Goal: Task Accomplishment & Management: Manage account settings

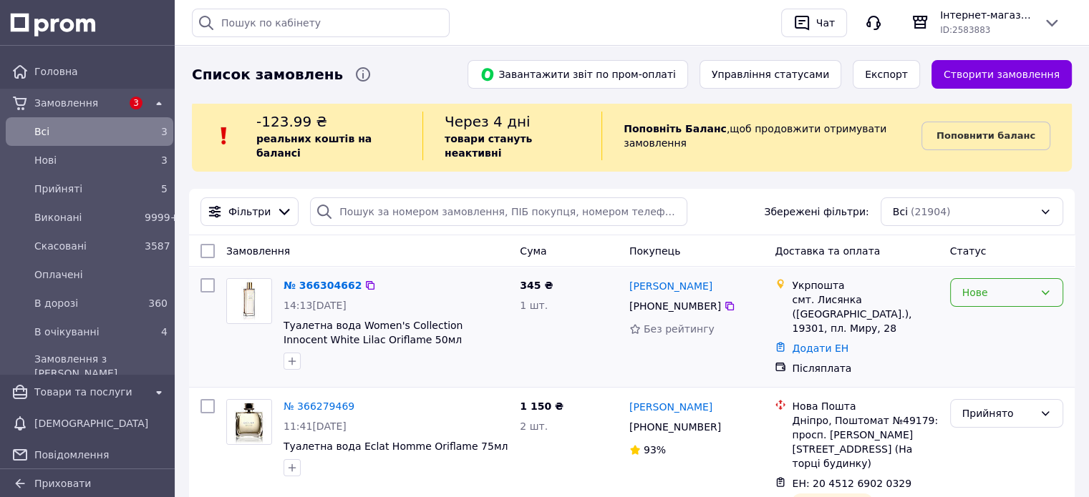
click at [1044, 278] on div "Нове" at bounding box center [1006, 292] width 113 height 29
click at [1005, 403] on li "В очікуванні" at bounding box center [1006, 407] width 112 height 26
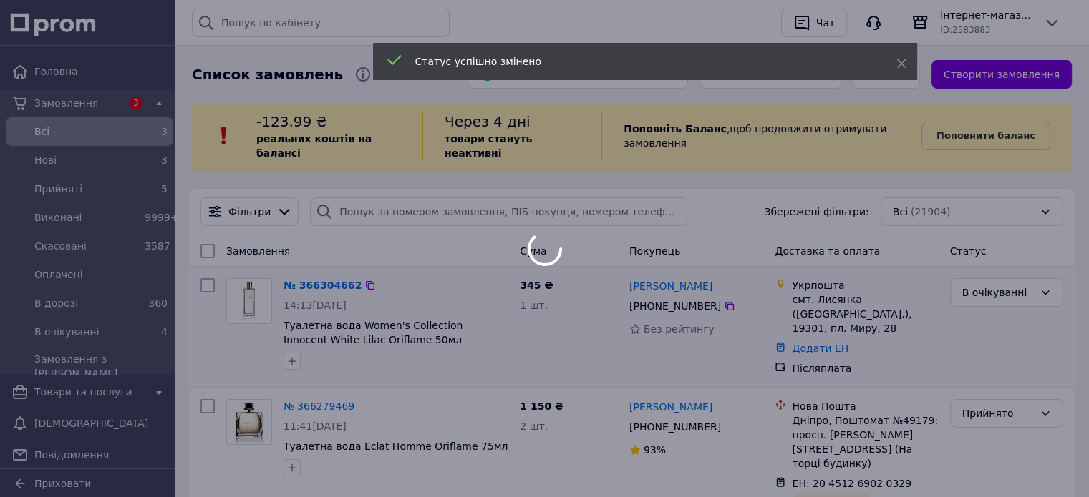
scroll to position [215, 0]
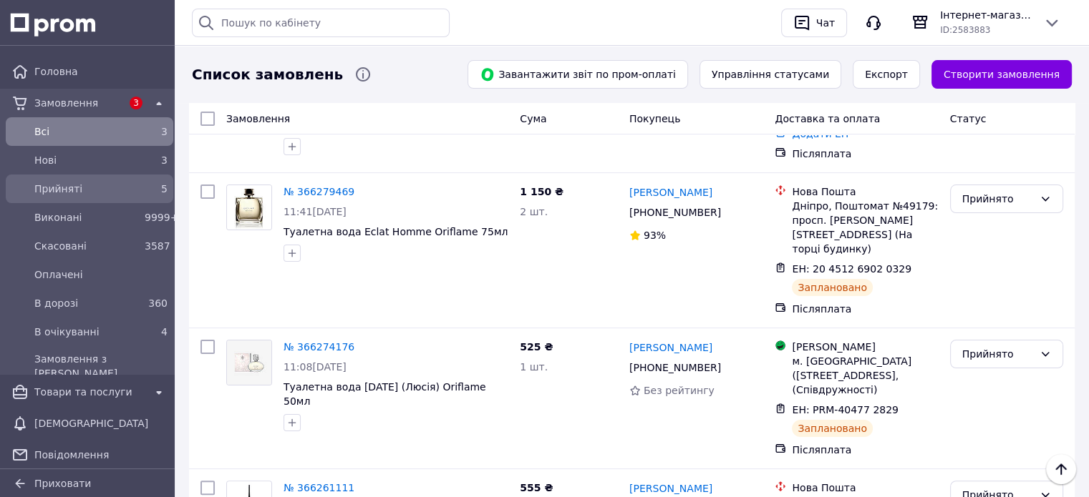
click at [89, 192] on span "Прийняті" at bounding box center [86, 189] width 105 height 14
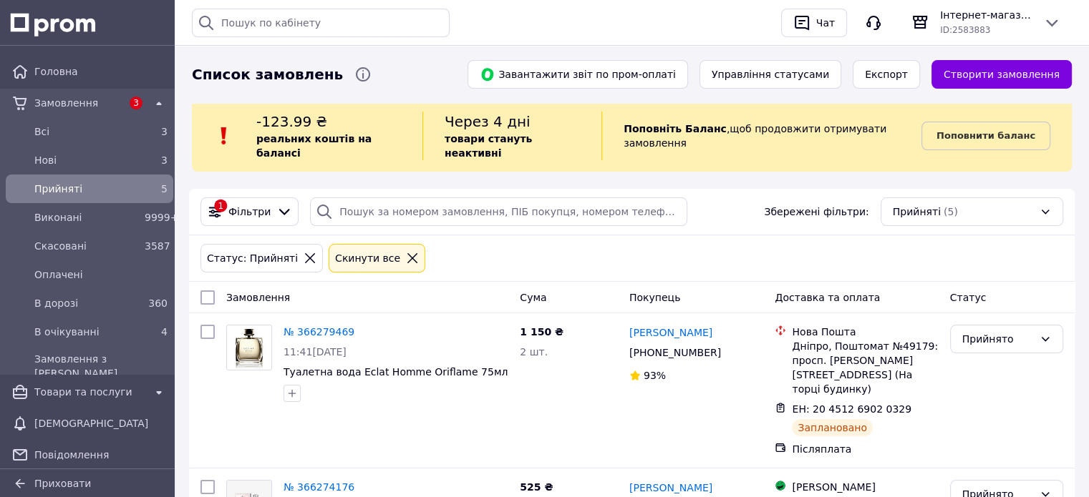
click at [203, 291] on input "checkbox" at bounding box center [207, 298] width 14 height 14
checkbox input "true"
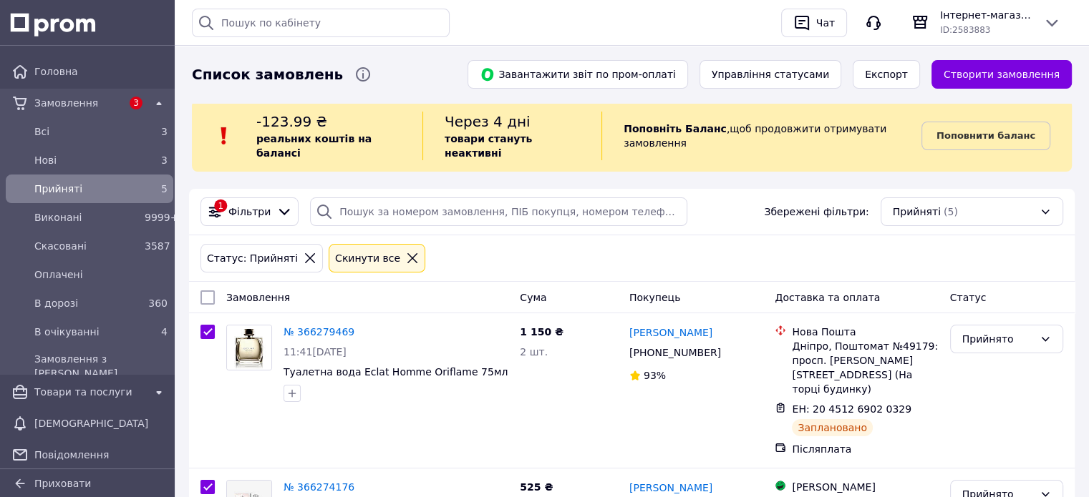
checkbox input "true"
click at [243, 291] on span "Дії для 5 замовлень" at bounding box center [267, 298] width 97 height 14
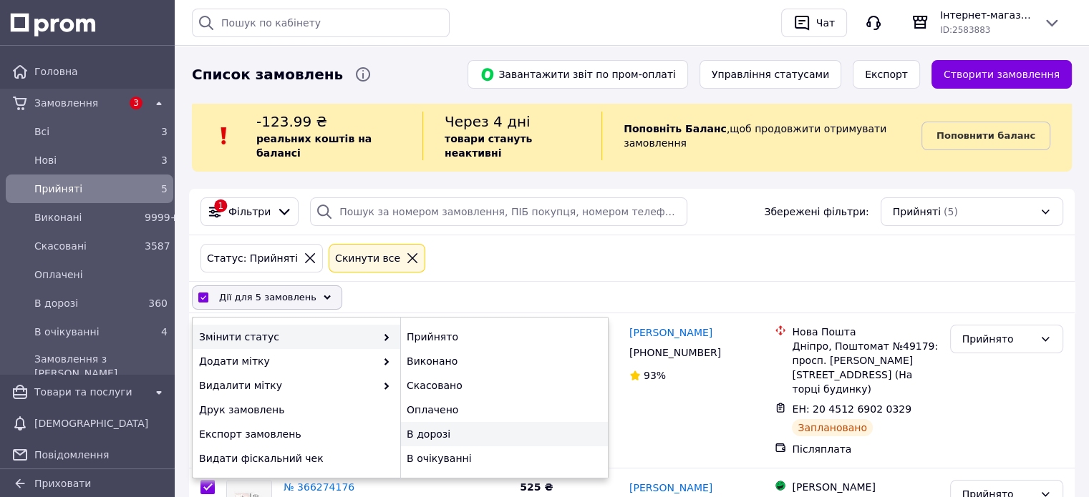
click at [457, 422] on div "В дорозі" at bounding box center [504, 434] width 208 height 24
checkbox input "false"
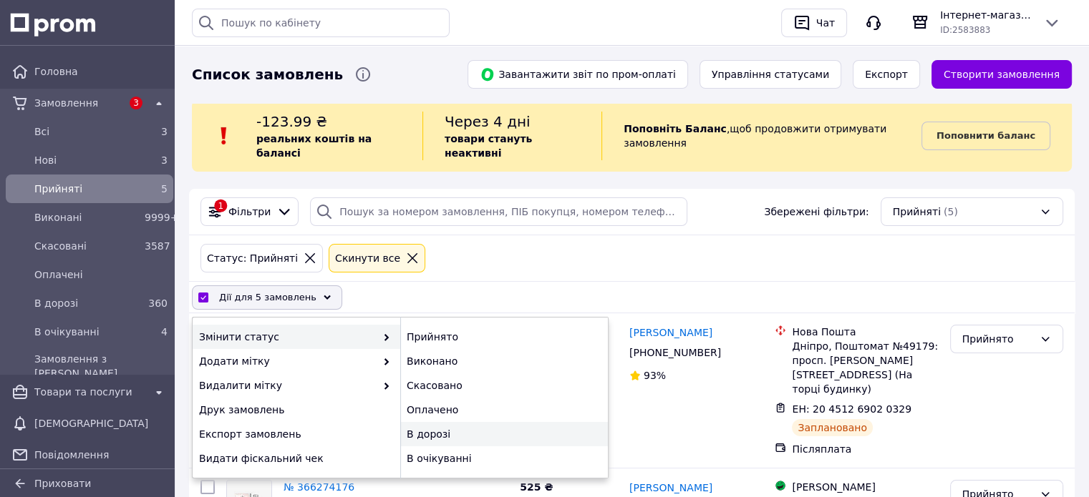
checkbox input "false"
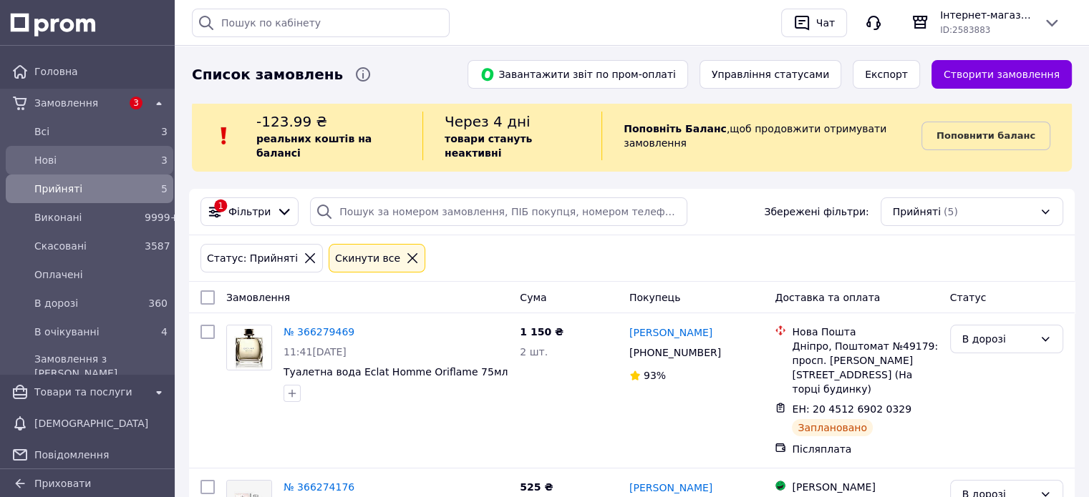
click at [91, 153] on span "Нові" at bounding box center [86, 160] width 105 height 14
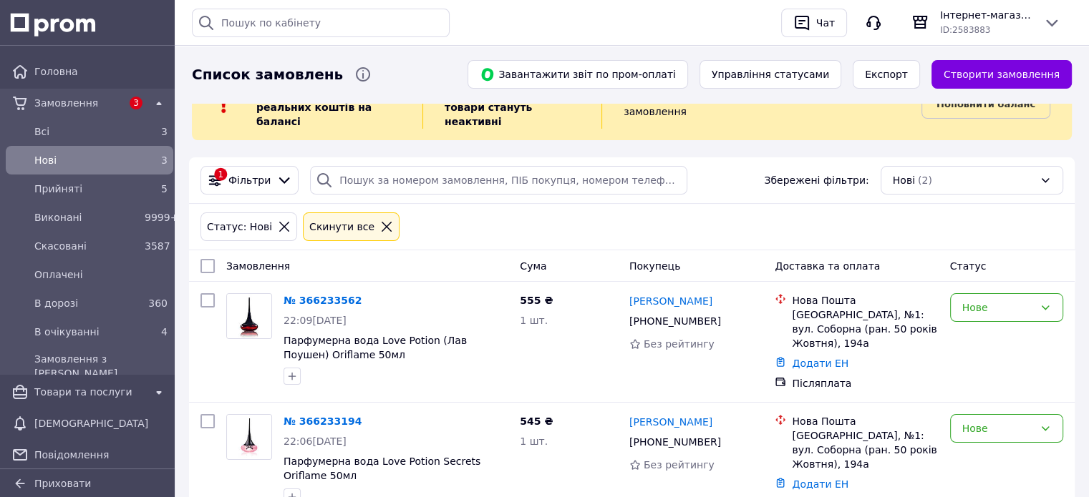
scroll to position [74, 0]
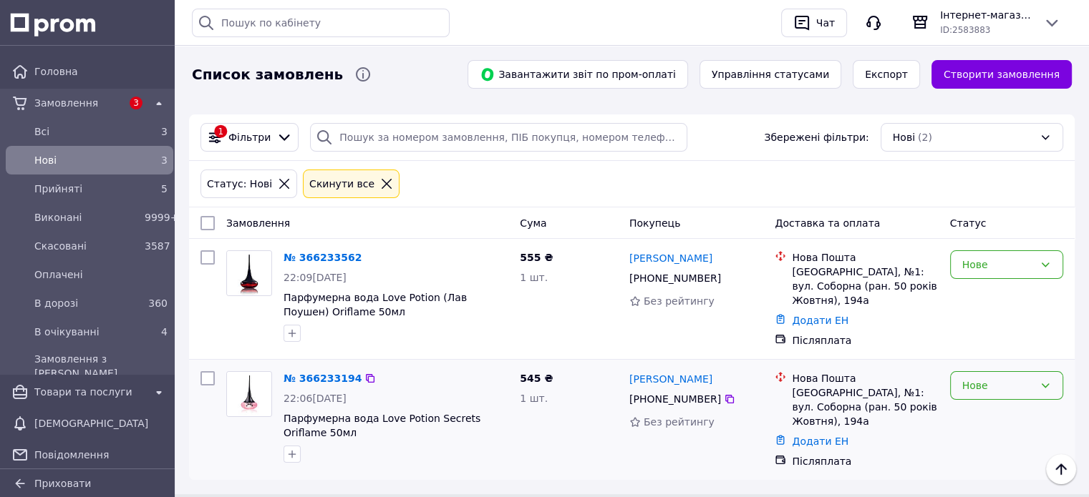
click at [1019, 376] on div "Нове" at bounding box center [1006, 385] width 113 height 29
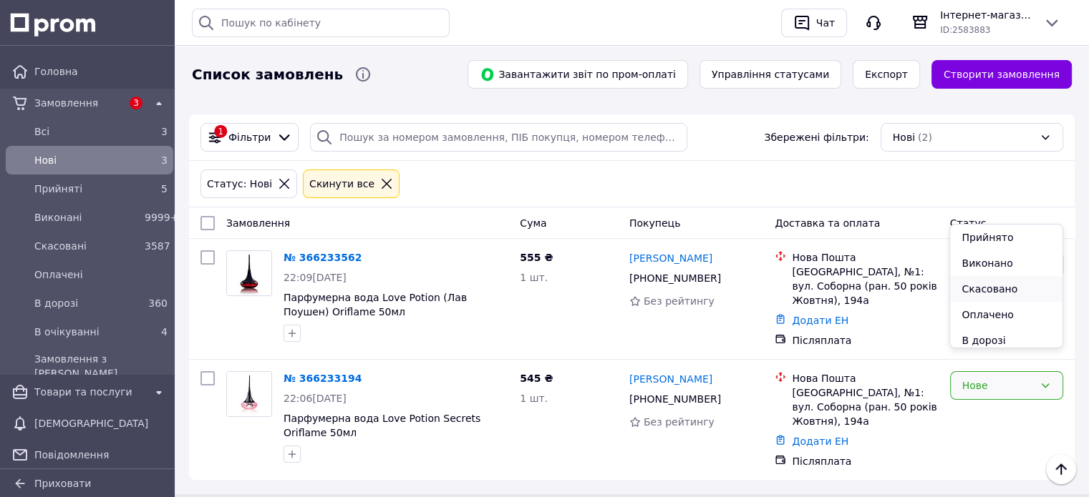
click at [1000, 297] on li "Скасовано" at bounding box center [1006, 289] width 112 height 26
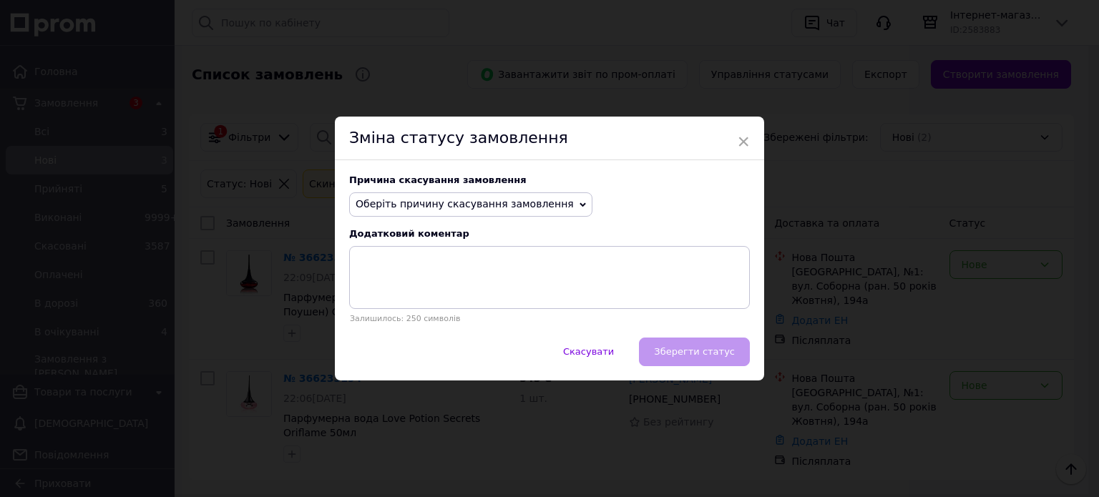
click at [507, 203] on span "Оберіть причину скасування замовлення" at bounding box center [465, 203] width 218 height 11
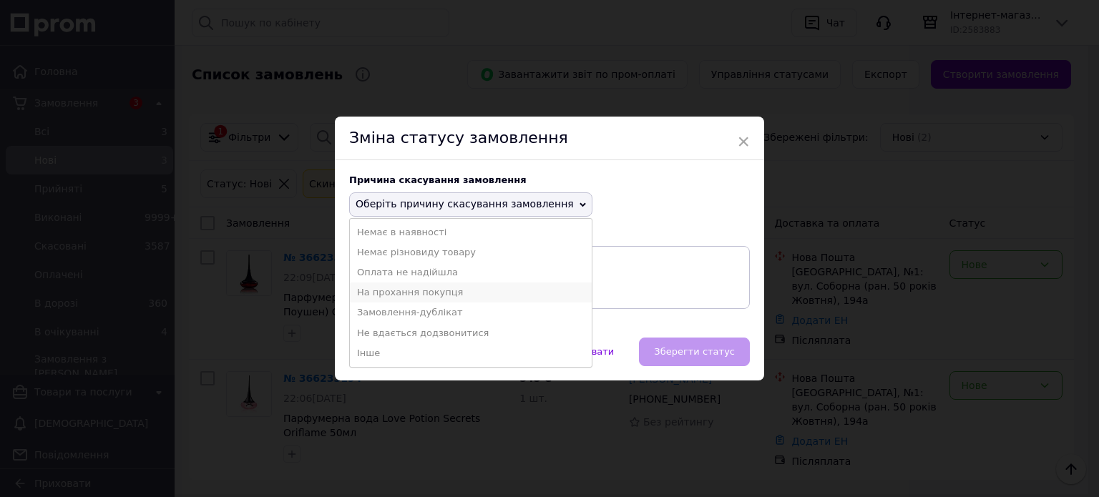
click at [446, 291] on li "На прохання покупця" at bounding box center [471, 293] width 242 height 20
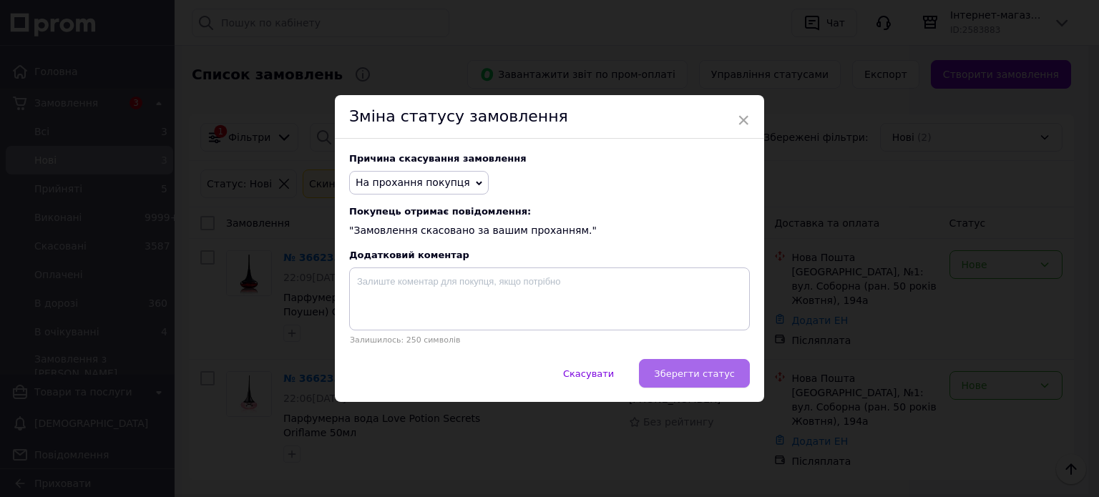
click at [690, 374] on span "Зберегти статус" at bounding box center [694, 374] width 81 height 11
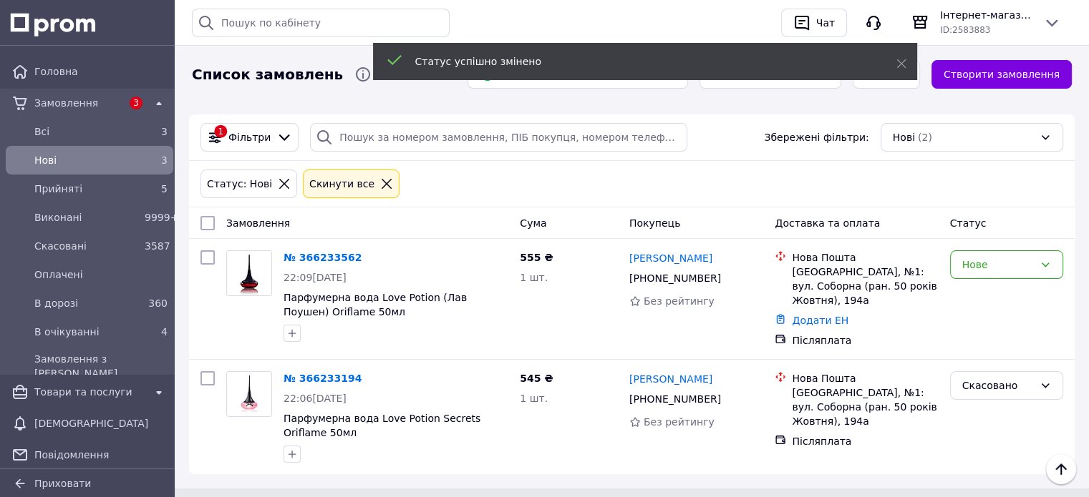
click at [996, 257] on div "Нове" at bounding box center [998, 265] width 72 height 16
click at [999, 338] on li "Скасовано" at bounding box center [1006, 332] width 112 height 26
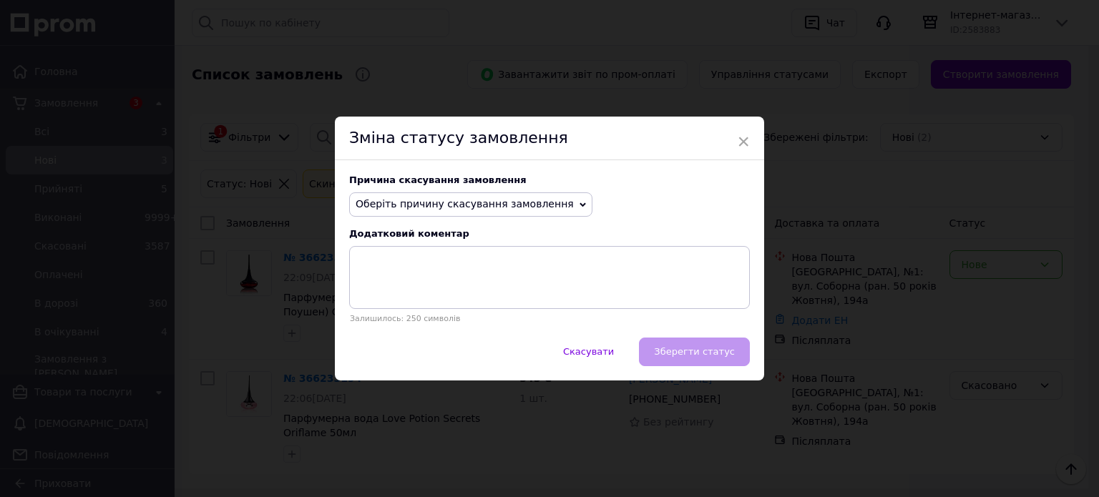
click at [479, 210] on span "Оберіть причину скасування замовлення" at bounding box center [465, 203] width 218 height 11
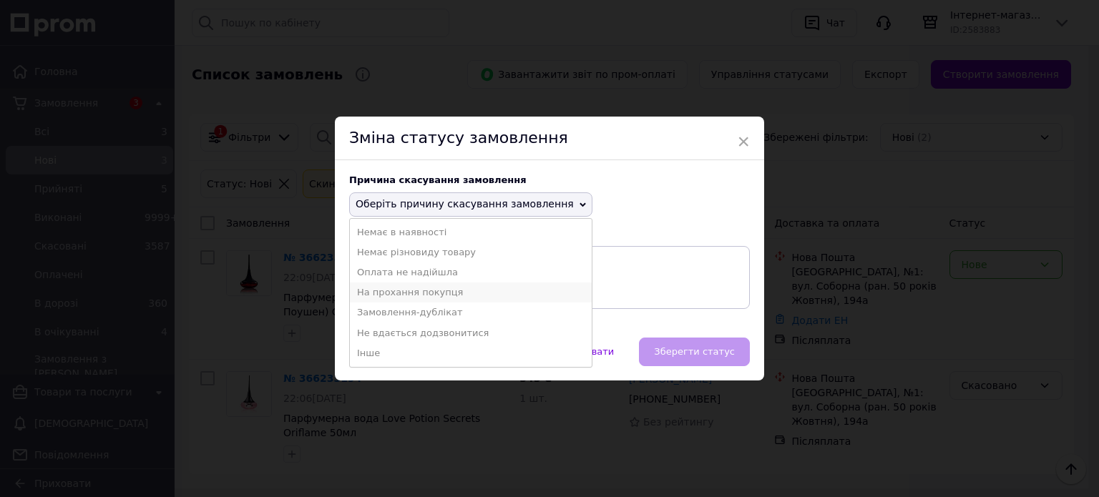
click at [432, 293] on li "На прохання покупця" at bounding box center [471, 293] width 242 height 20
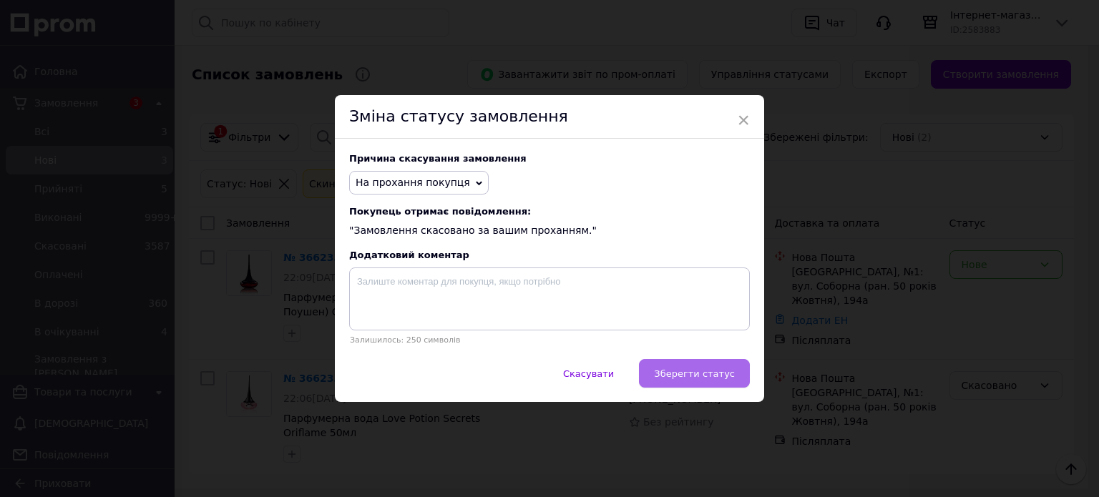
click at [733, 378] on span "Зберегти статус" at bounding box center [694, 374] width 81 height 11
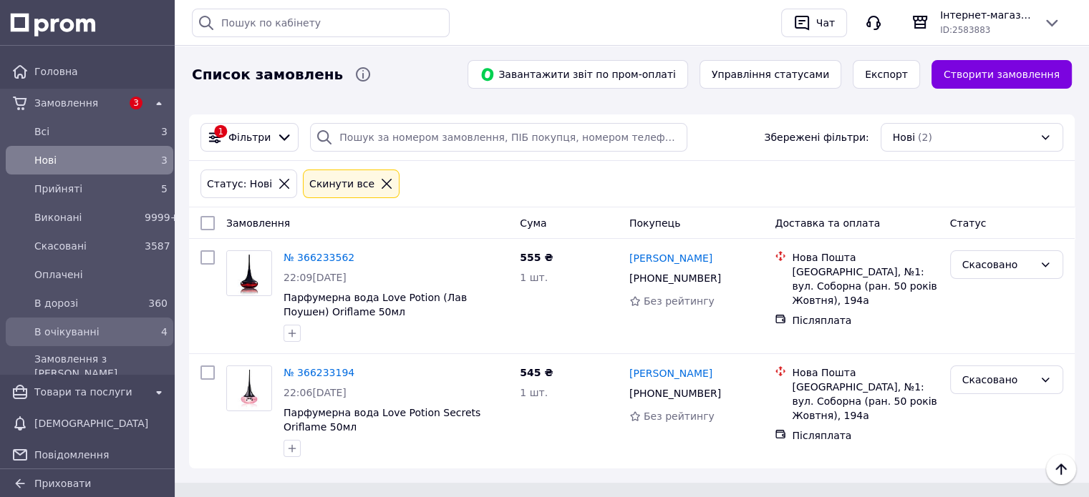
click at [130, 340] on div "В очікуванні" at bounding box center [86, 332] width 110 height 20
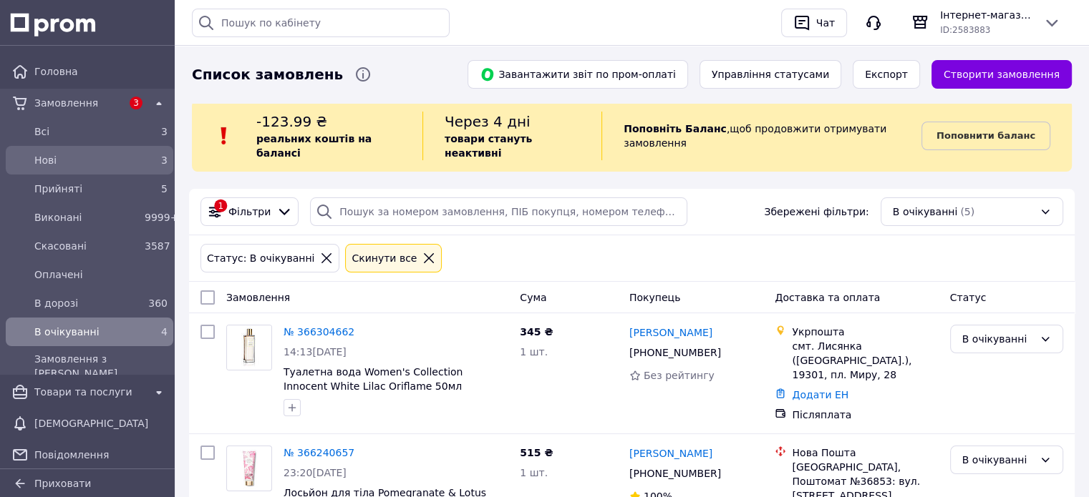
click at [83, 157] on span "Нові" at bounding box center [86, 160] width 105 height 14
